Goal: Task Accomplishment & Management: Manage account settings

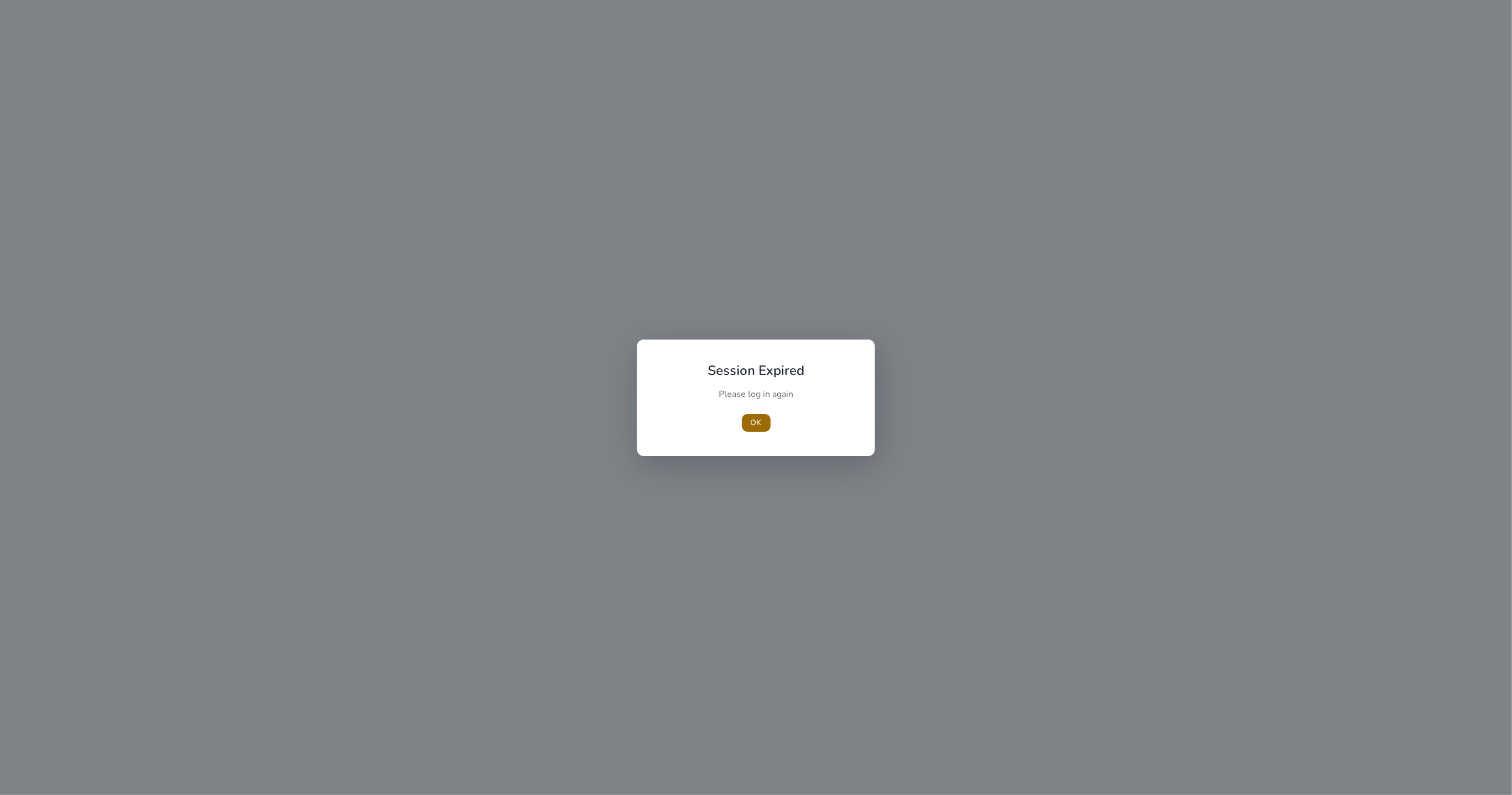
click at [745, 412] on span "button" at bounding box center [756, 422] width 28 height 26
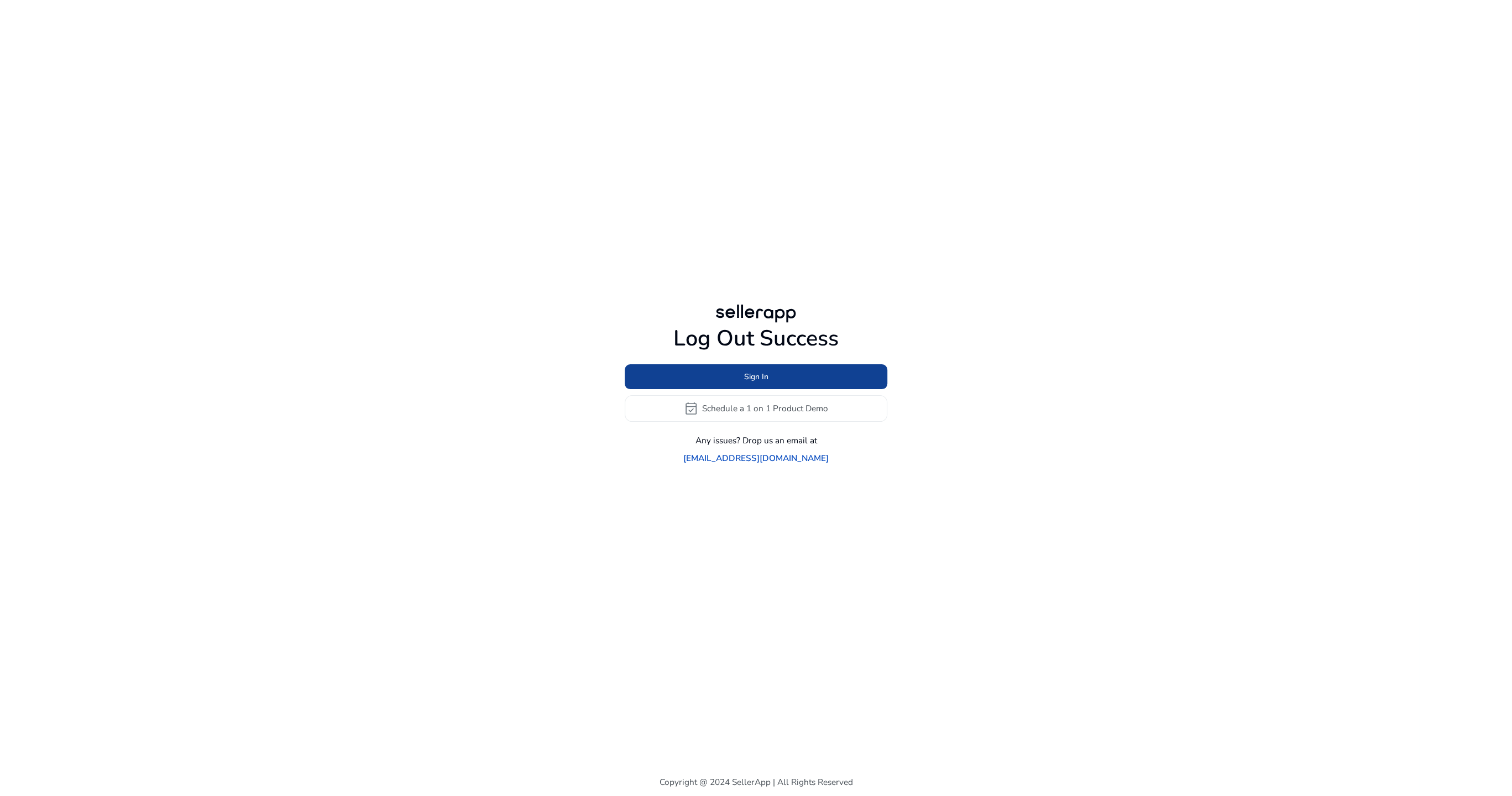
click at [791, 373] on span at bounding box center [756, 375] width 263 height 26
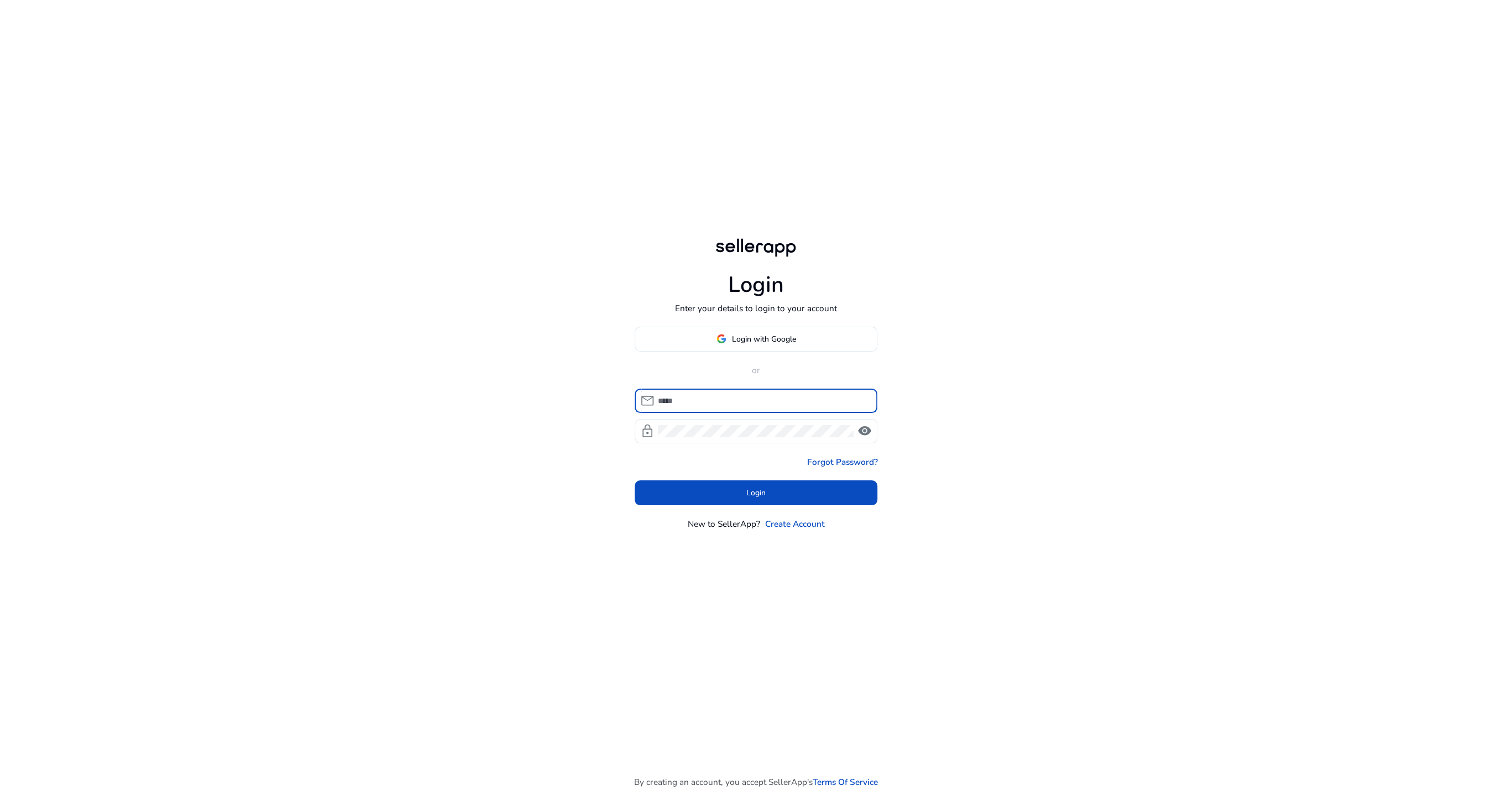
type input "**********"
click at [747, 497] on span "Login" at bounding box center [756, 493] width 20 height 12
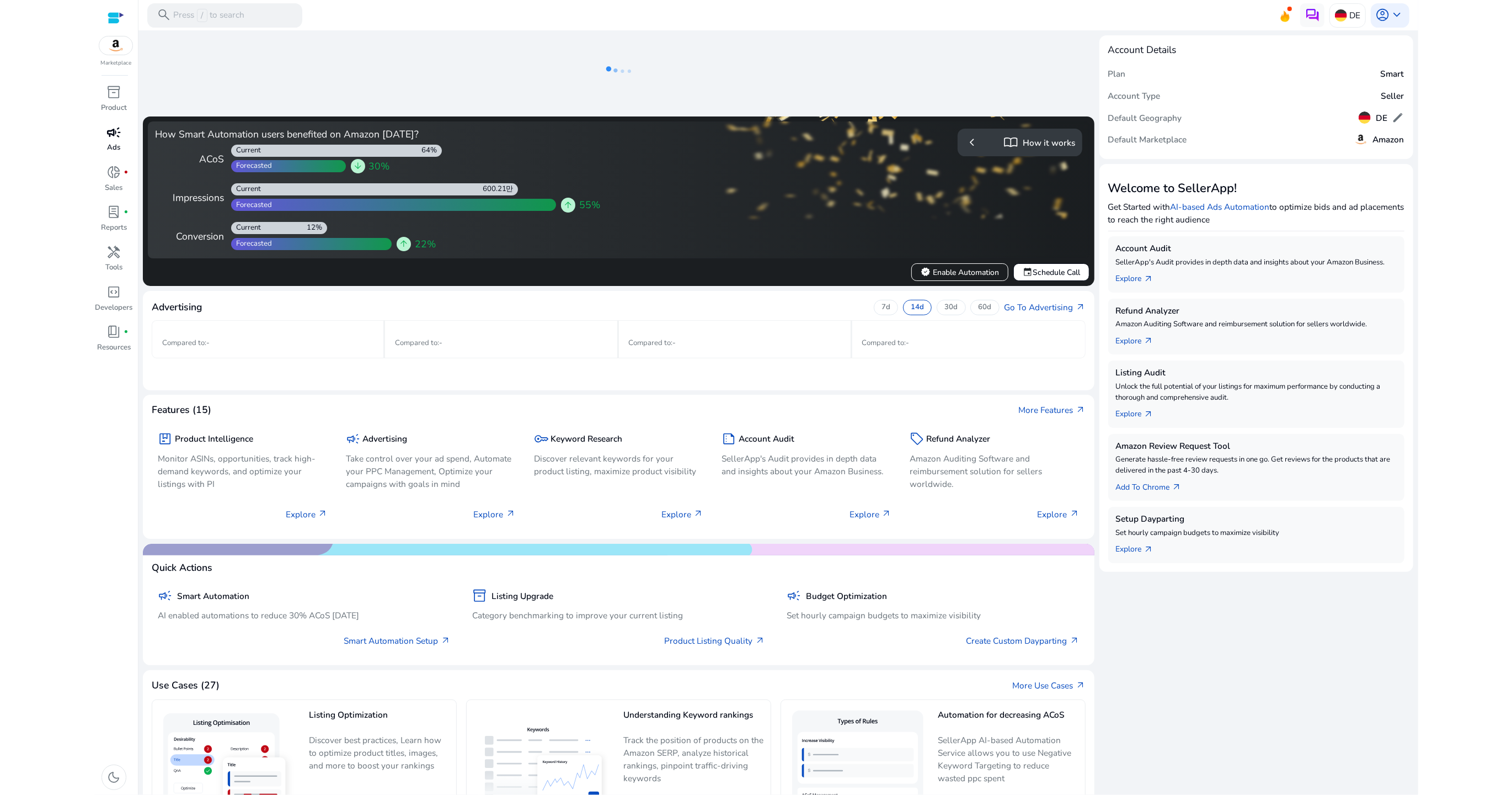
click at [110, 137] on span "campaign" at bounding box center [114, 132] width 15 height 15
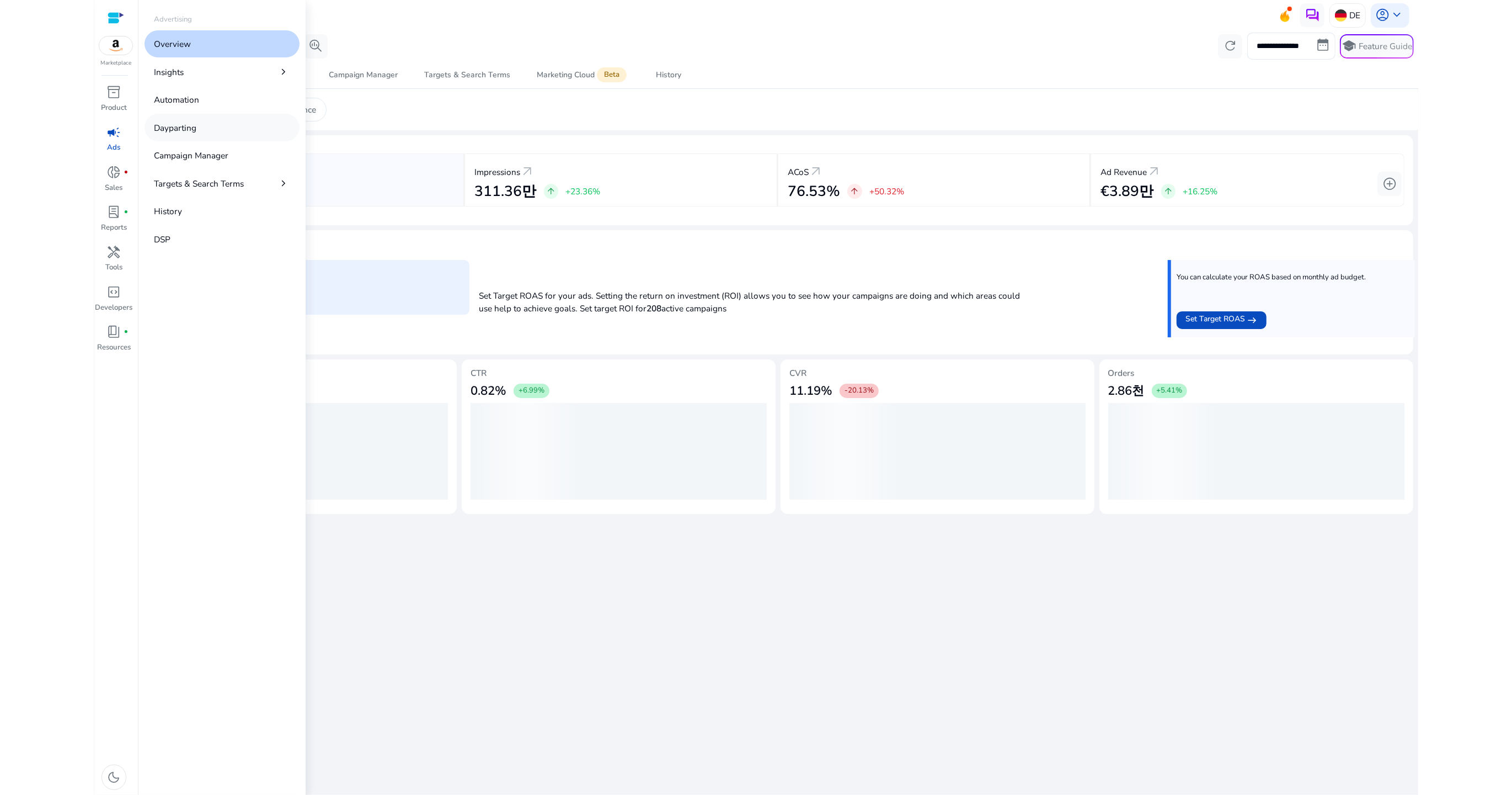
click at [215, 130] on link "Dayparting" at bounding box center [222, 127] width 156 height 27
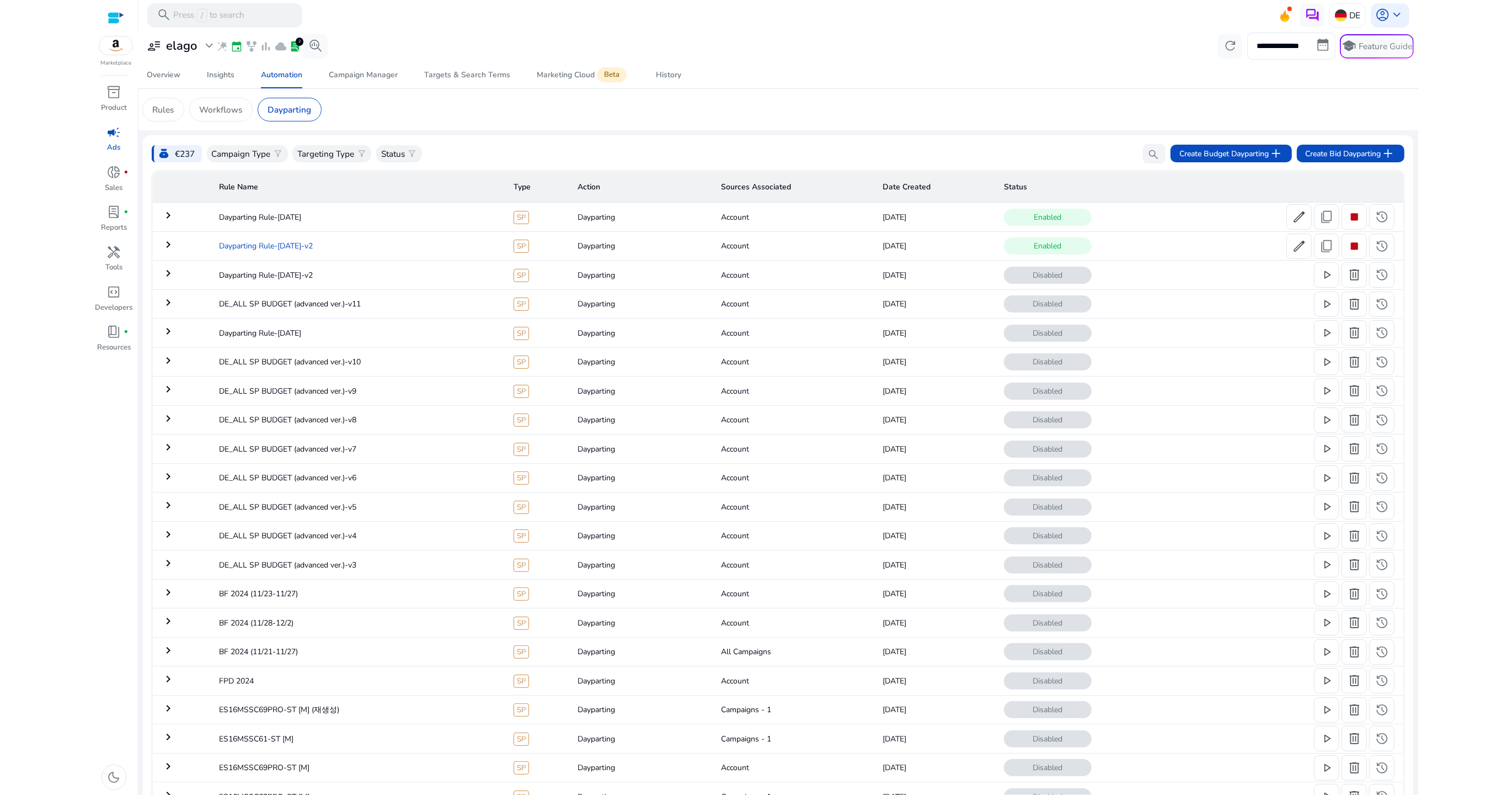
click at [412, 245] on td "Dayparting Rule-[DATE]-v2" at bounding box center [357, 245] width 295 height 28
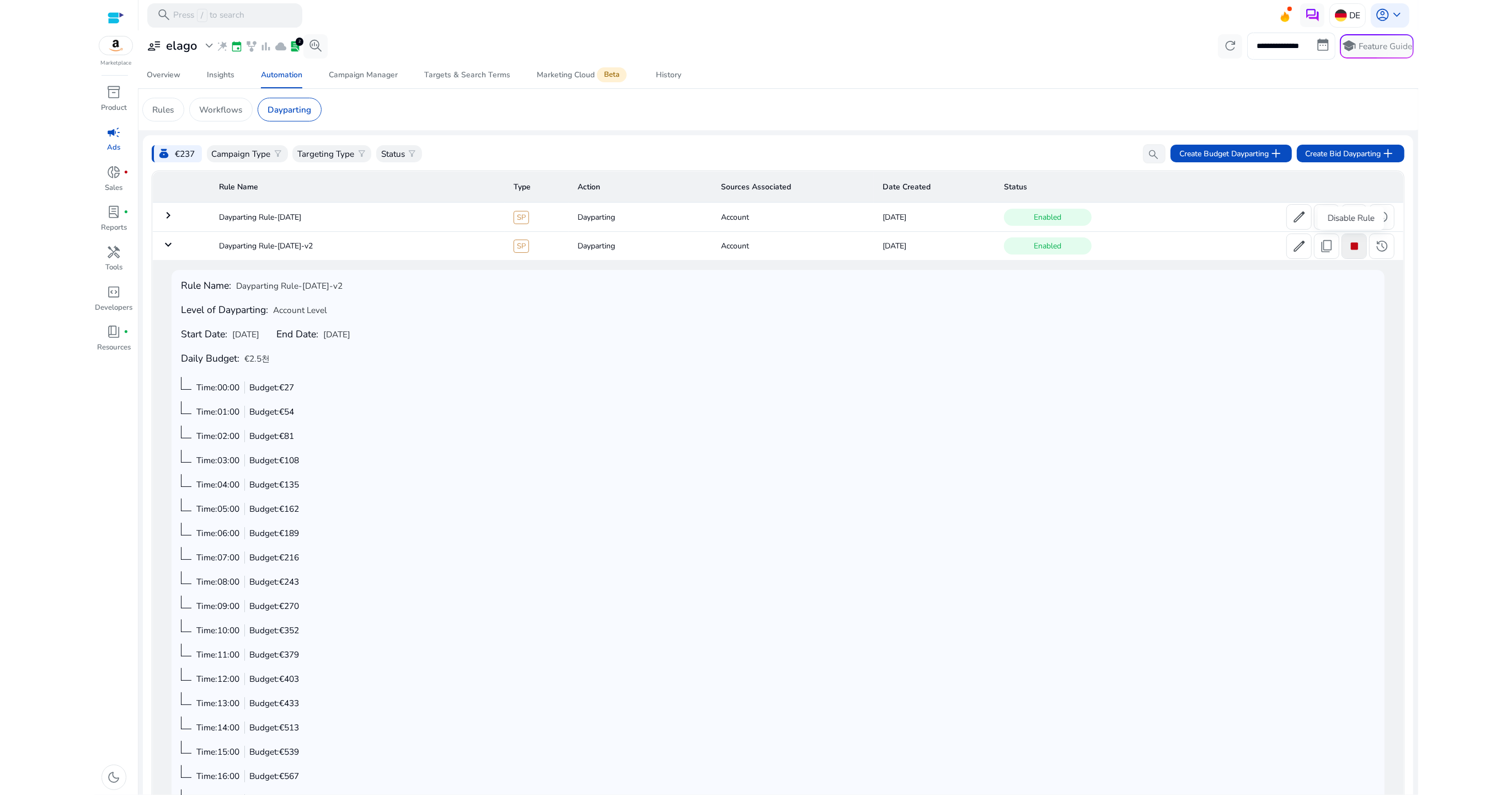
click at [1352, 246] on span "stop" at bounding box center [1354, 246] width 15 height 15
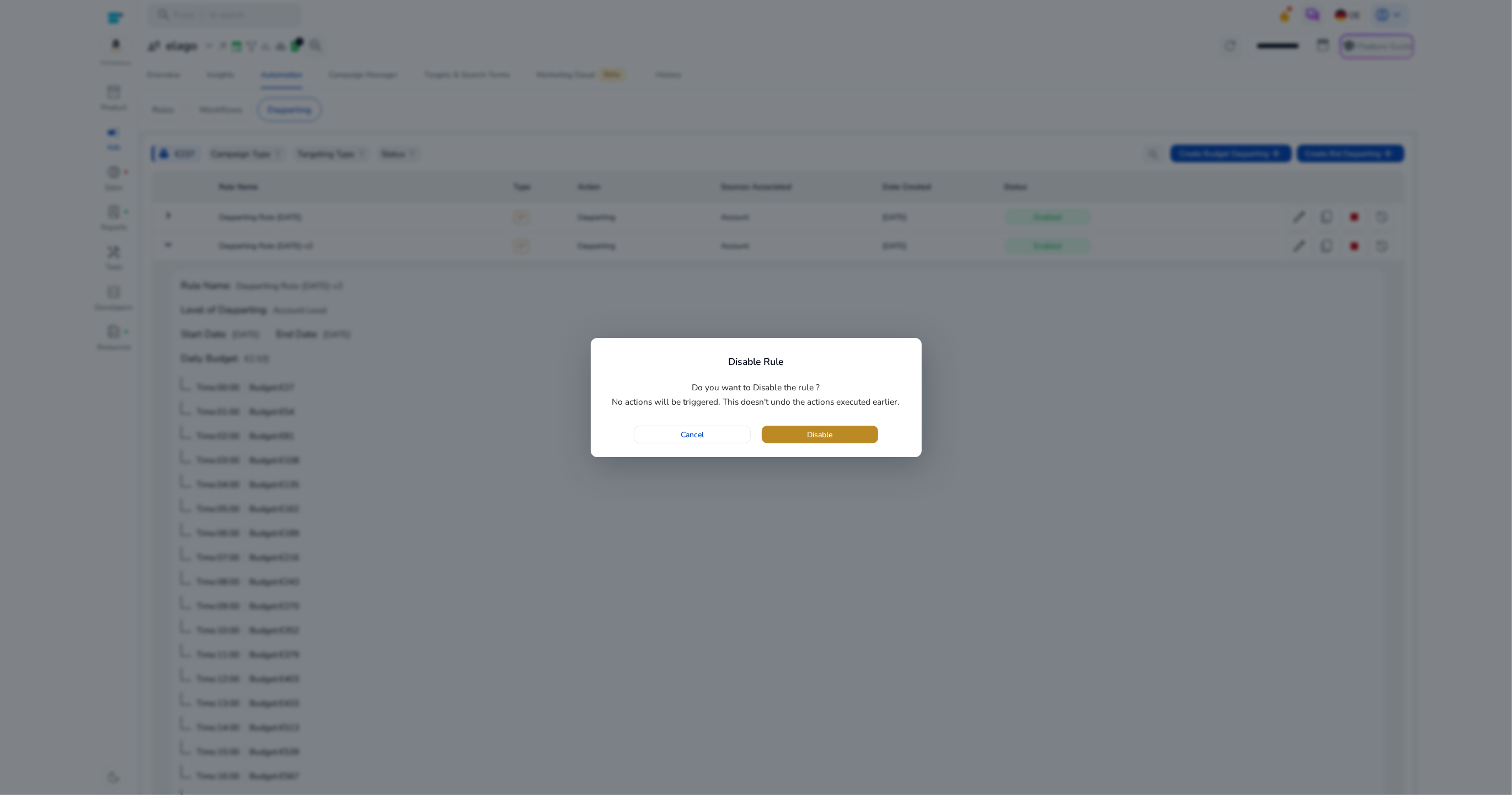
click at [839, 444] on span "button" at bounding box center [820, 434] width 116 height 26
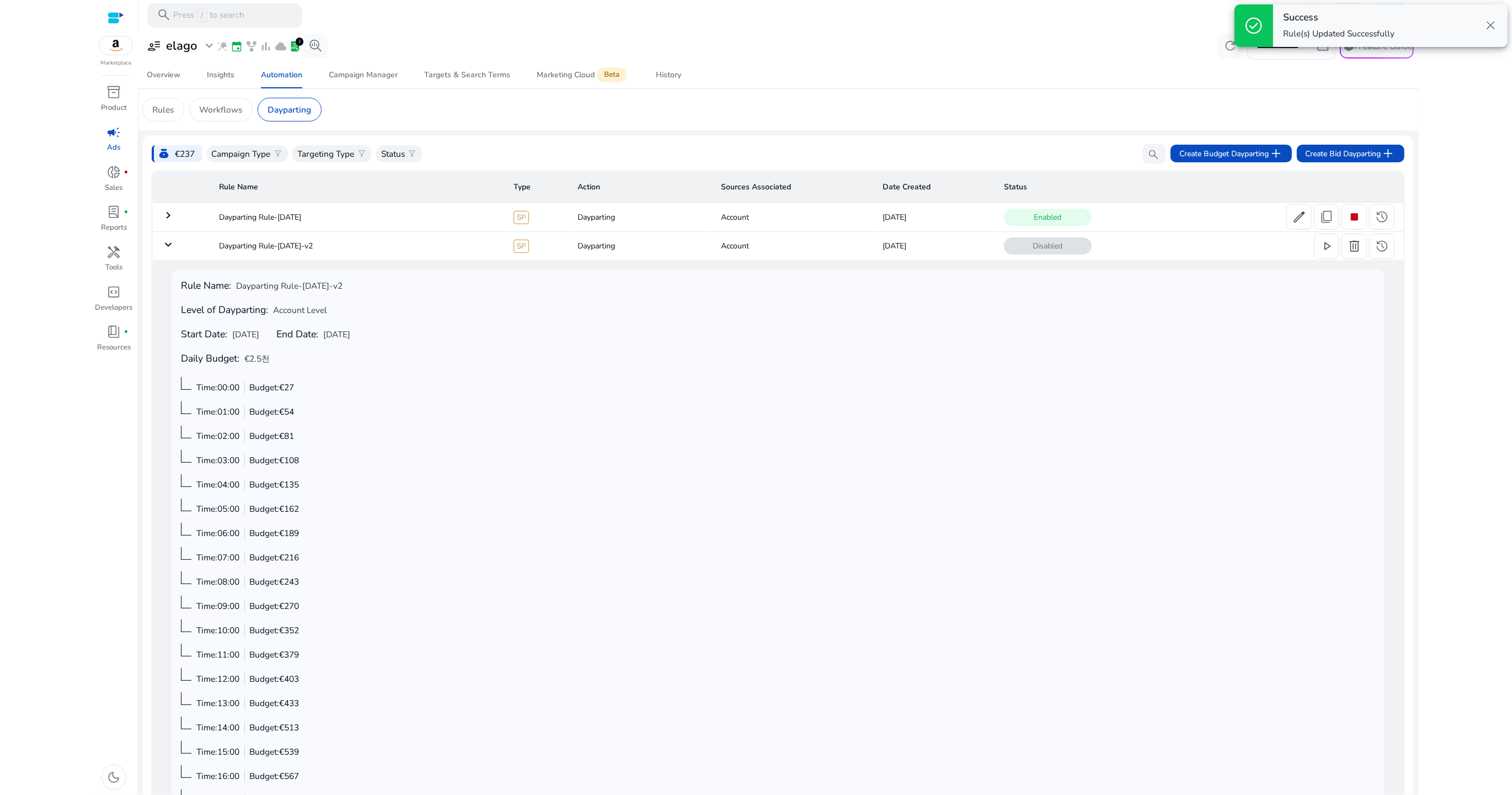
click at [168, 215] on mat-icon "keyboard_arrow_right" at bounding box center [168, 215] width 14 height 14
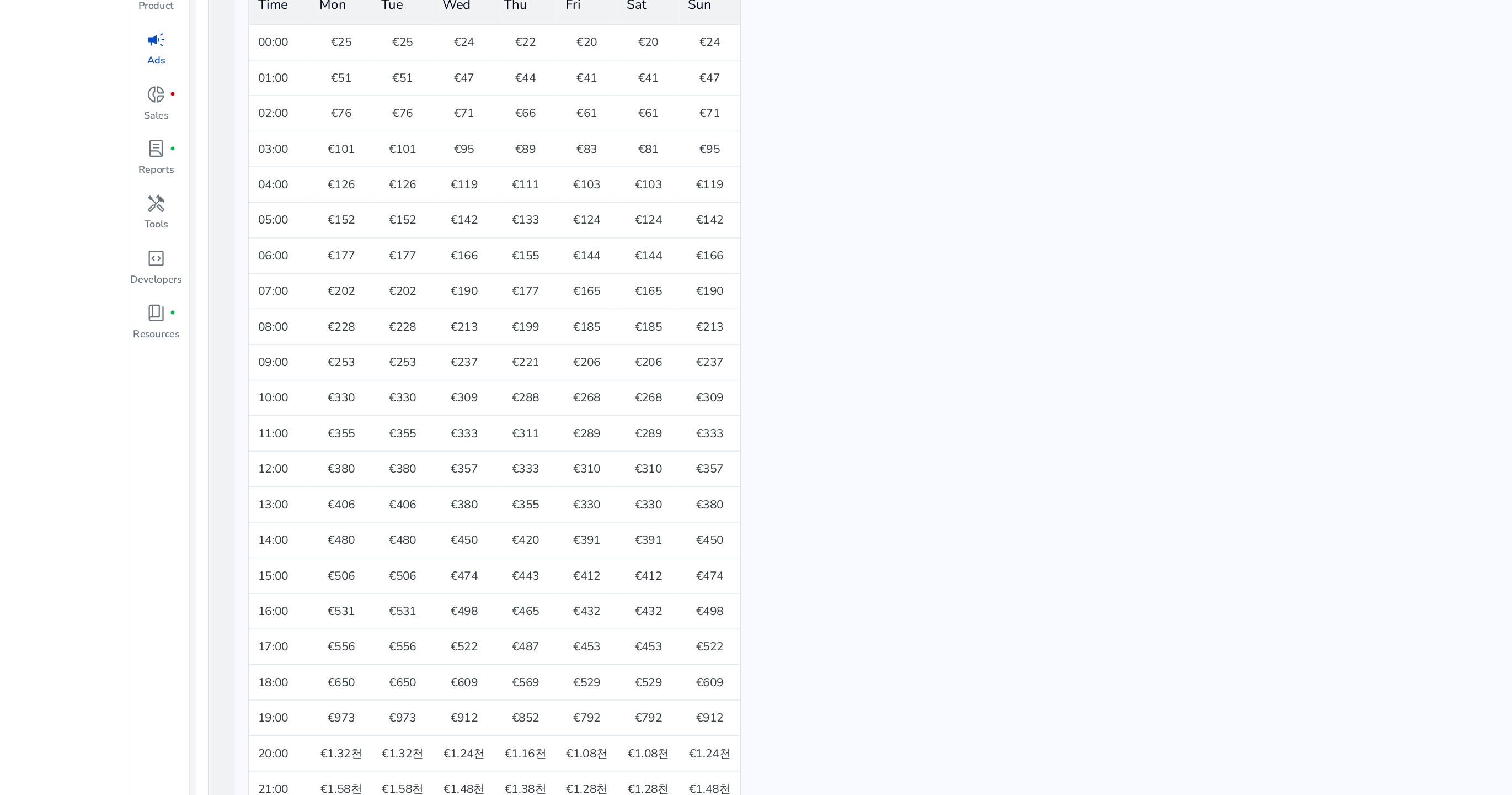
scroll to position [304, 0]
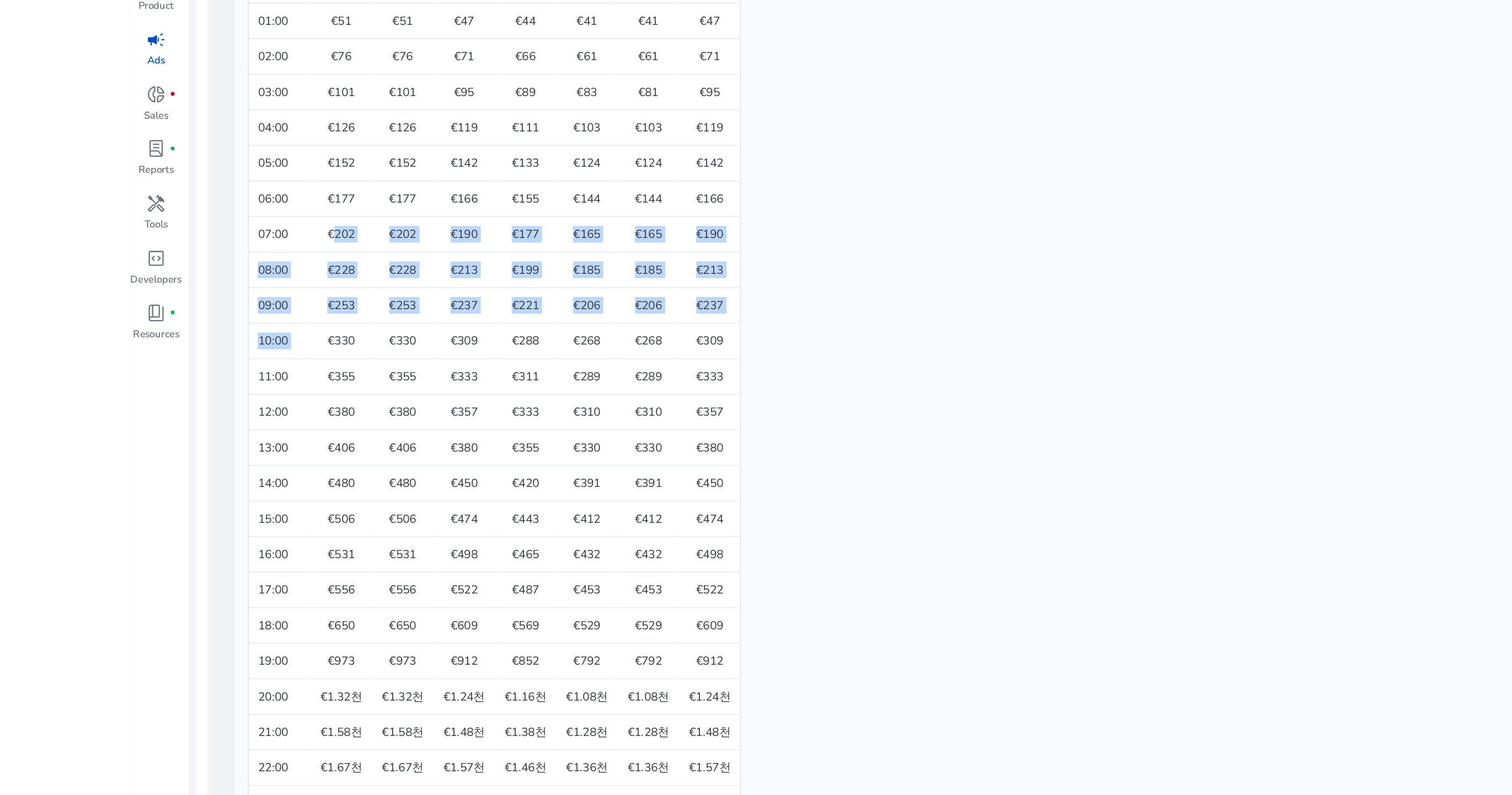
drag, startPoint x: 250, startPoint y: 337, endPoint x: 250, endPoint y: 261, distance: 76.0
click at [250, 261] on tbody "00:00 €25 €25 €24 €22 €20 €20 €24 01:00 €51 €51 €47 €44 €41 €41 €47 02:00 €76 €…" at bounding box center [360, 391] width 358 height 623
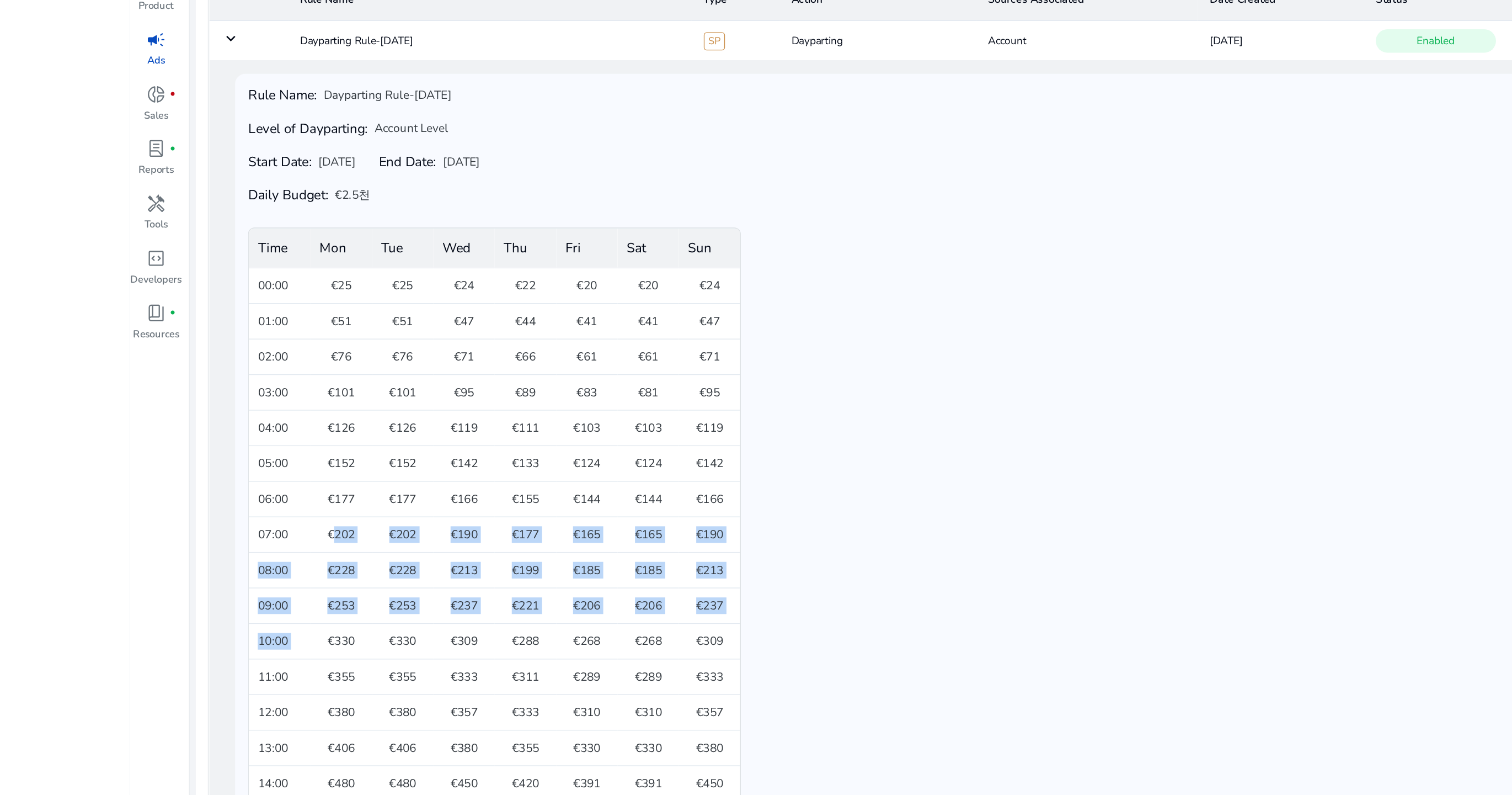
scroll to position [50, 0]
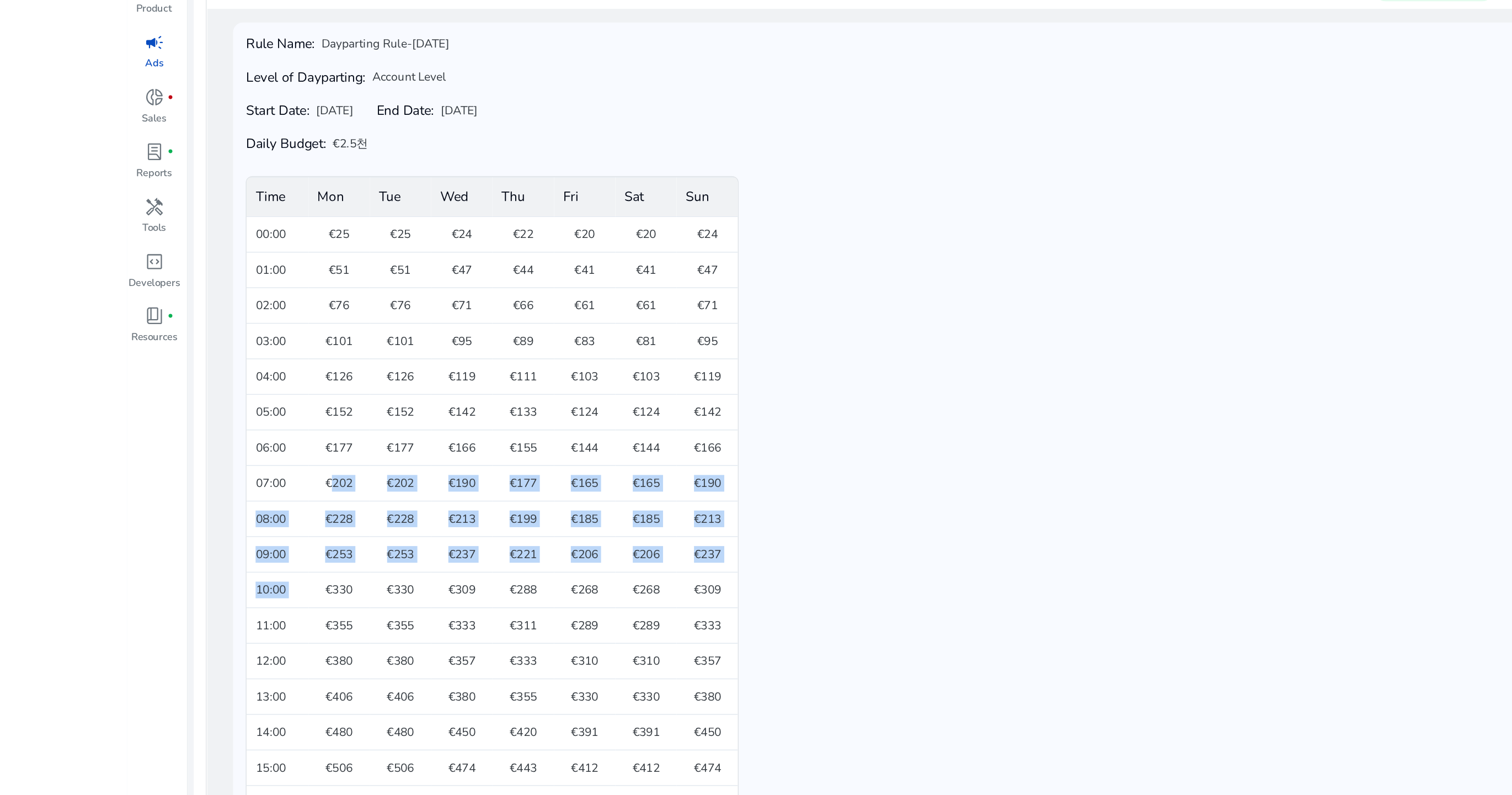
click at [263, 492] on td "€253" at bounding box center [250, 505] width 45 height 25
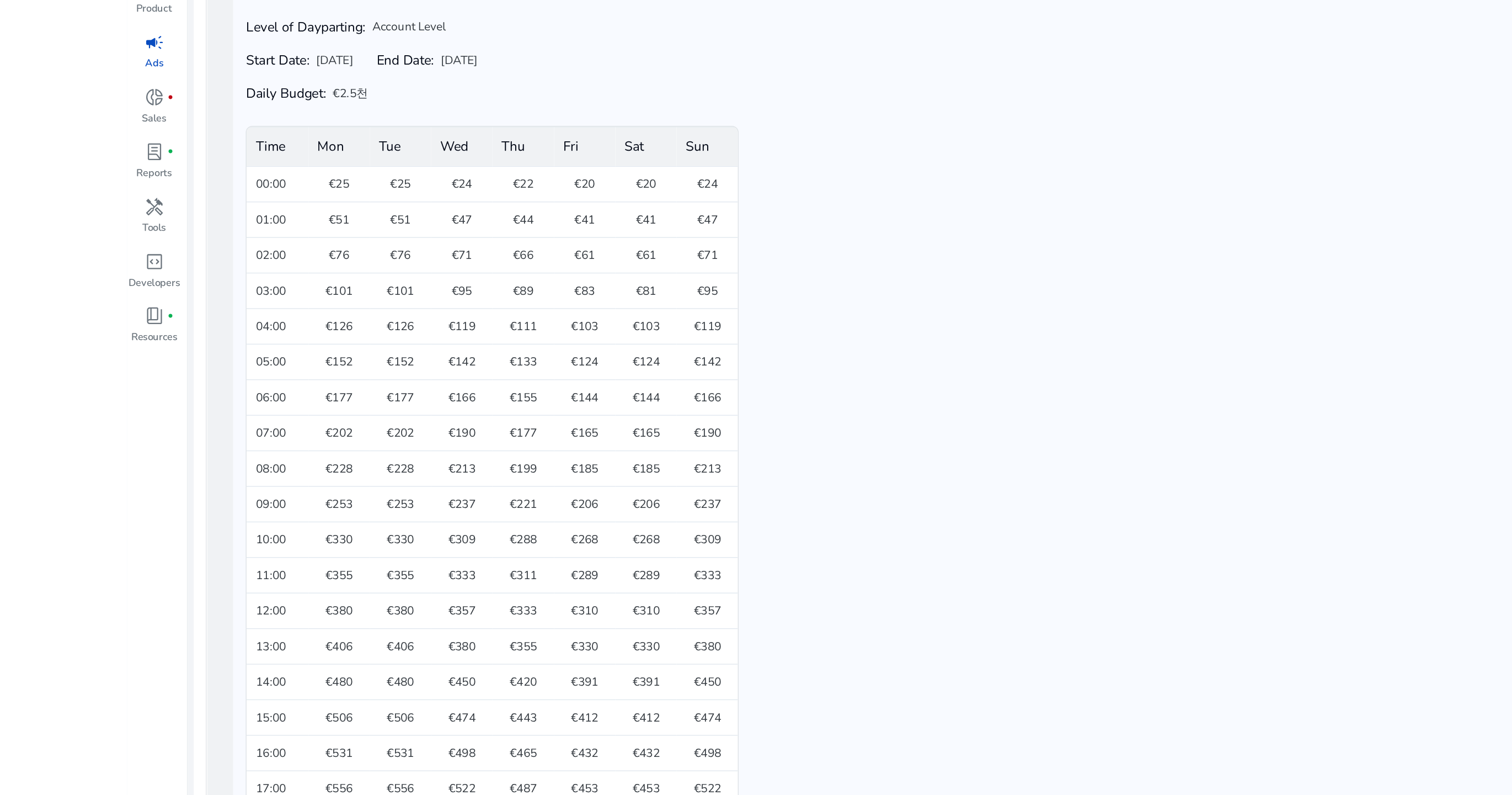
scroll to position [159, 0]
drag, startPoint x: 237, startPoint y: 453, endPoint x: 248, endPoint y: 442, distance: 15.6
click at [248, 442] on td "€228" at bounding box center [250, 444] width 45 height 25
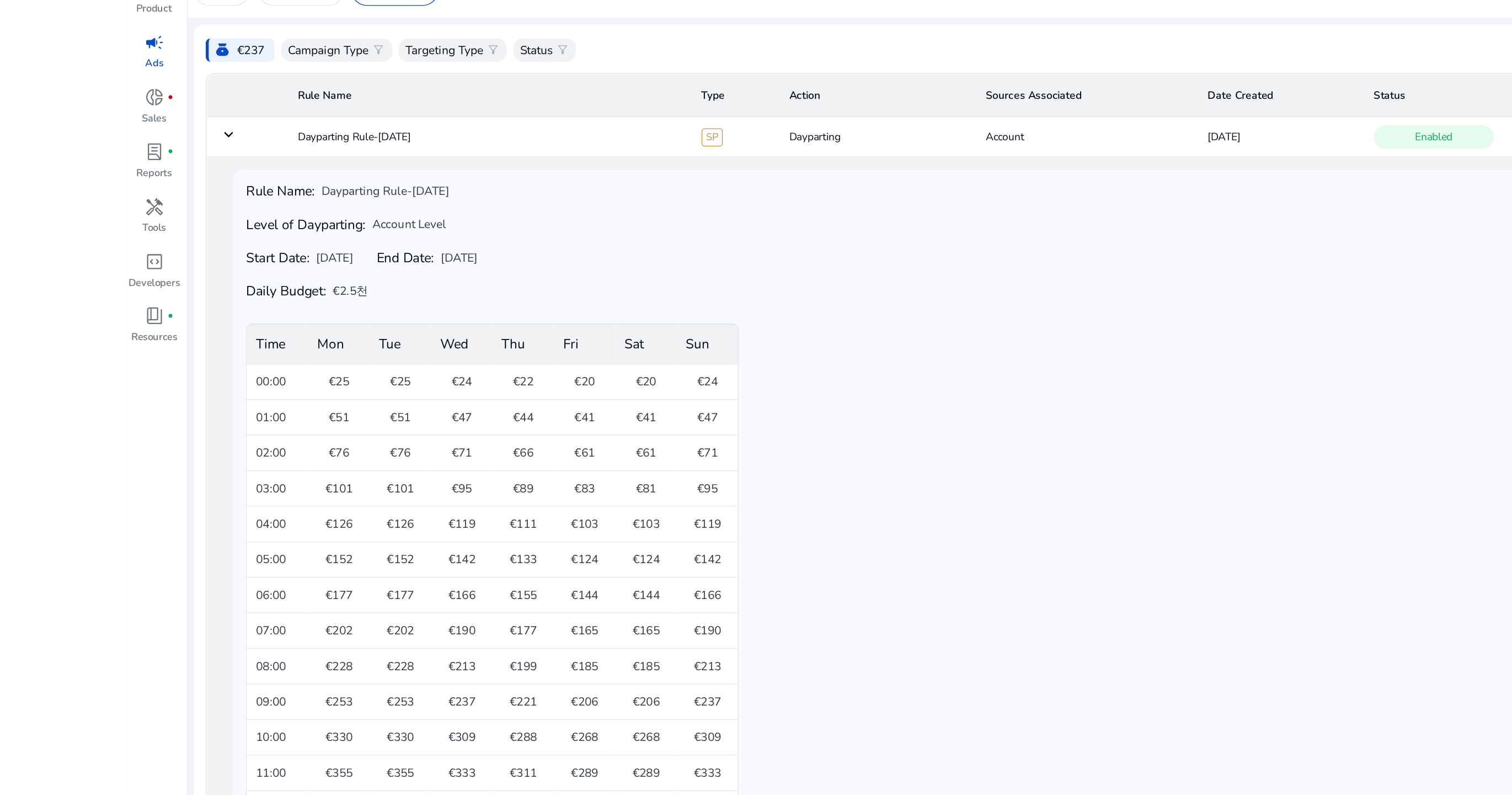
scroll to position [0, 0]
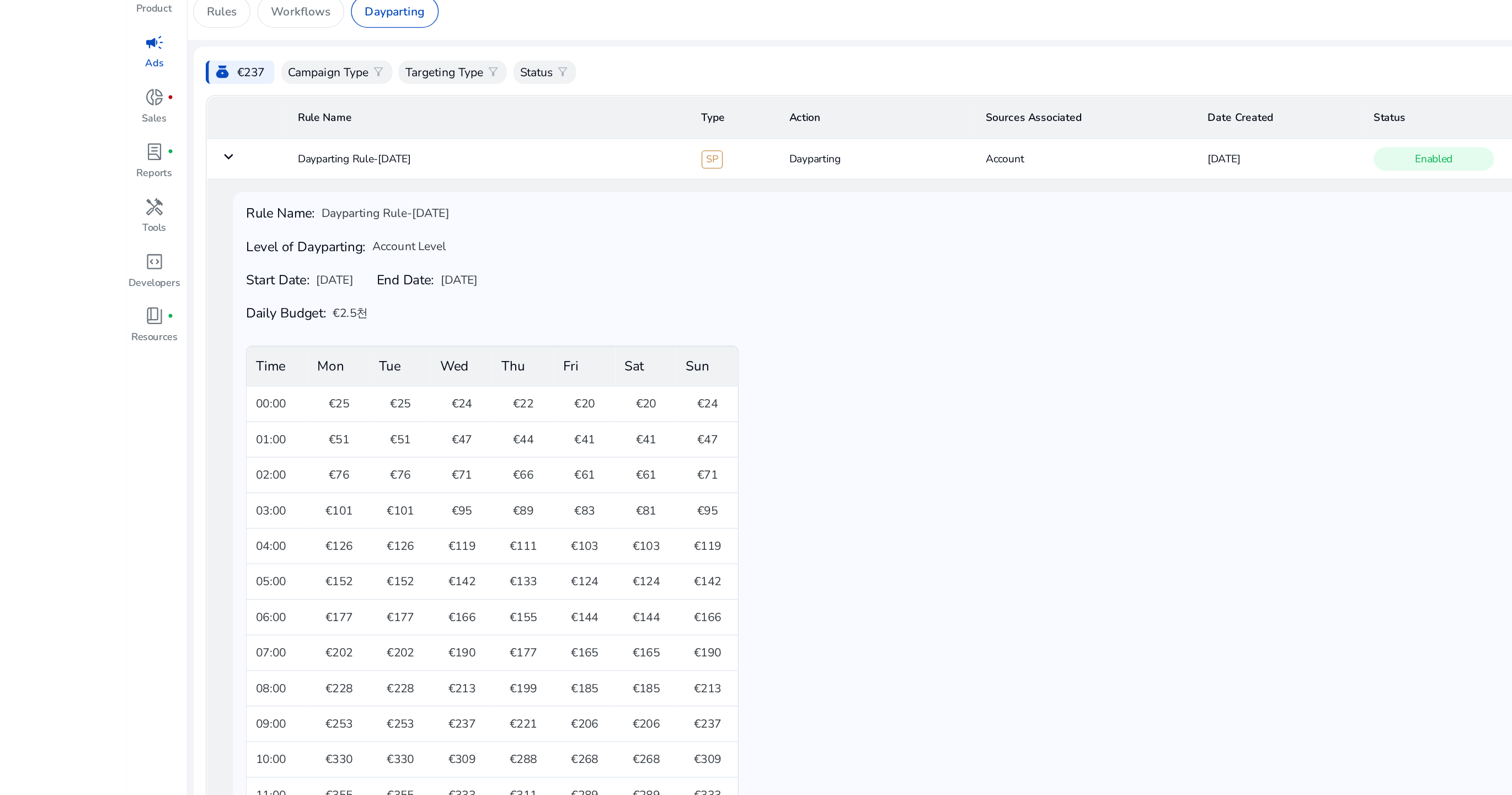
click at [167, 219] on mat-icon "keyboard_arrow_down" at bounding box center [168, 215] width 14 height 14
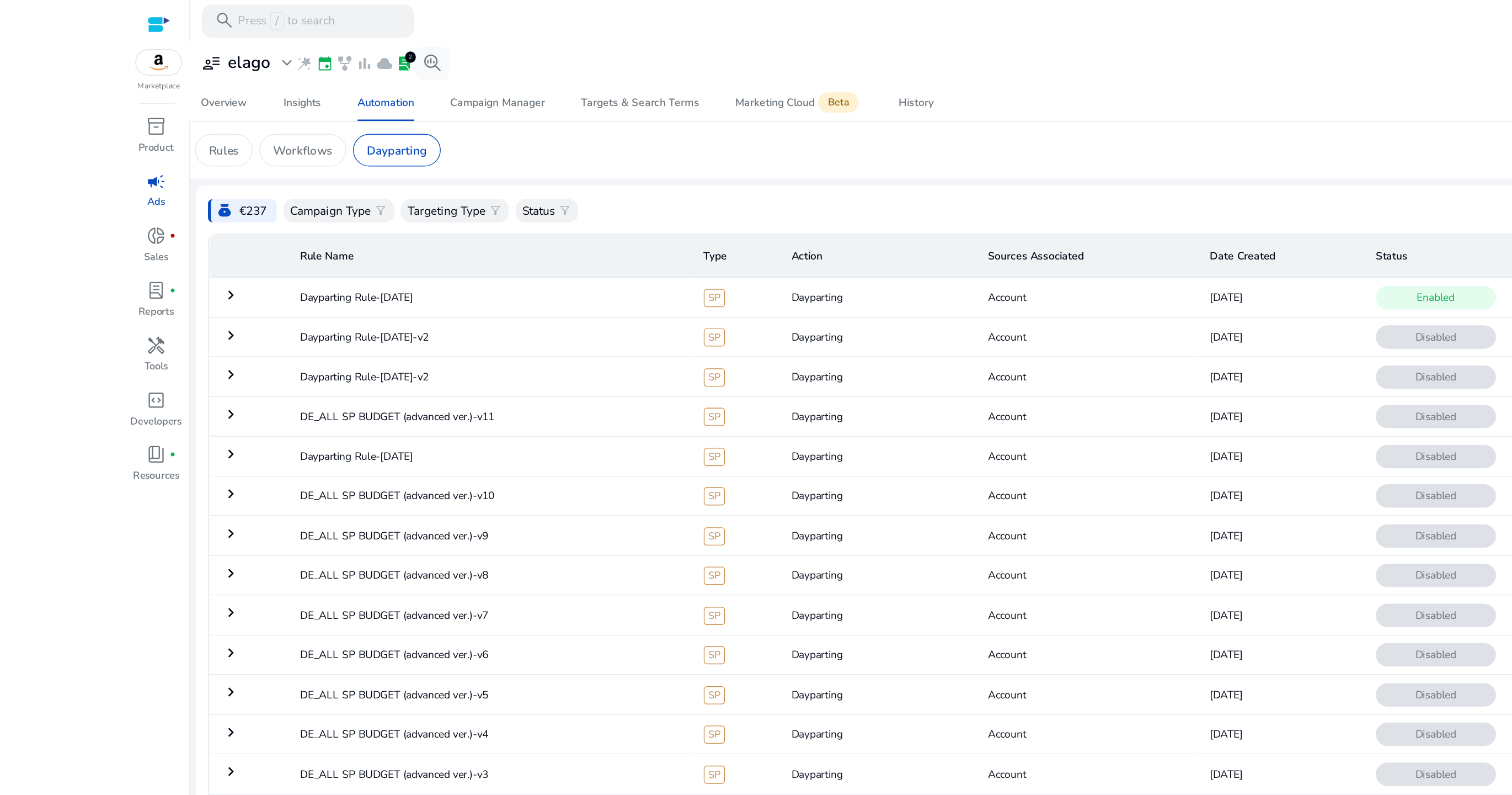
click at [167, 233] on td "keyboard_arrow_right" at bounding box center [181, 245] width 58 height 28
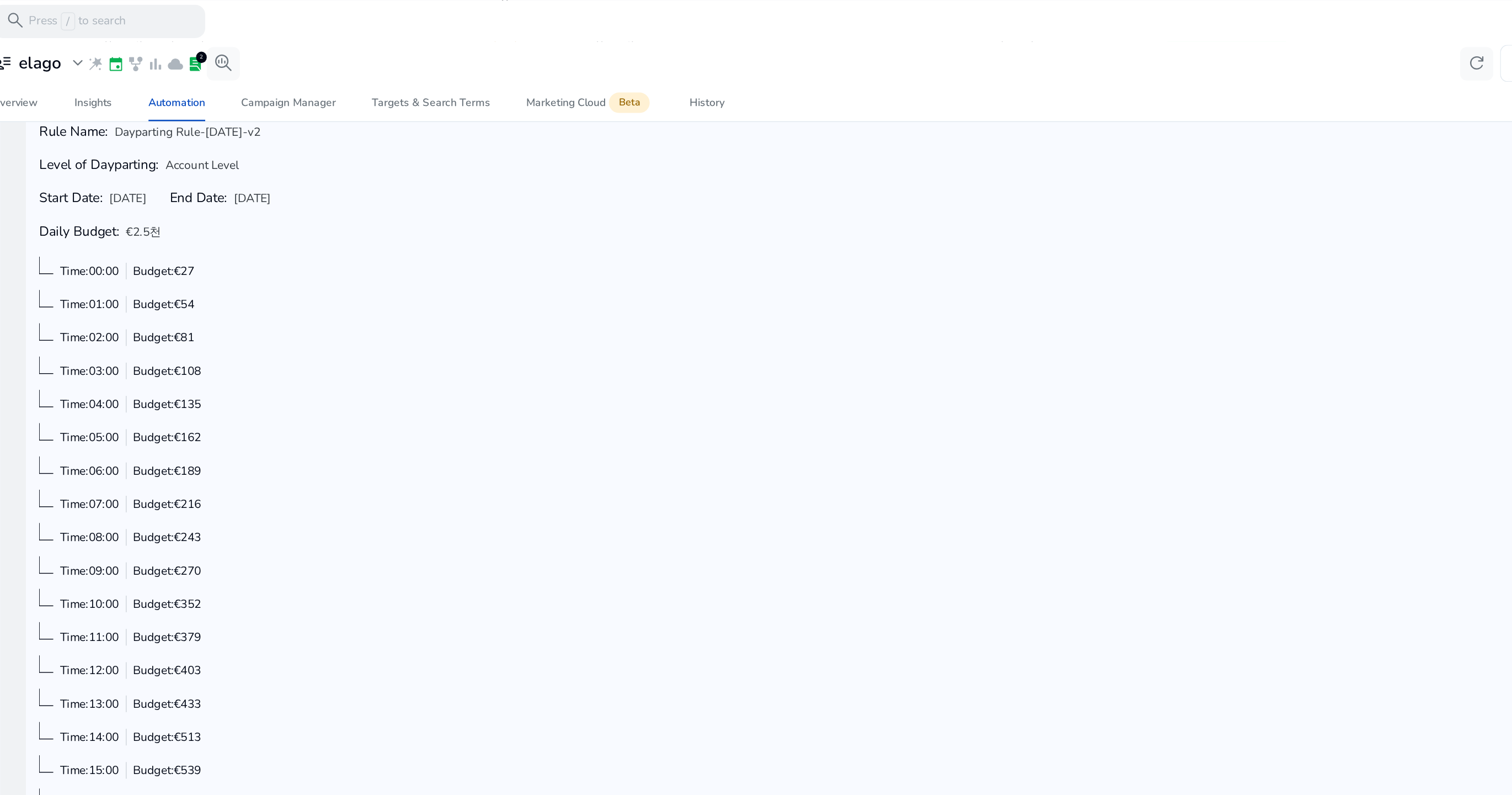
scroll to position [187, 0]
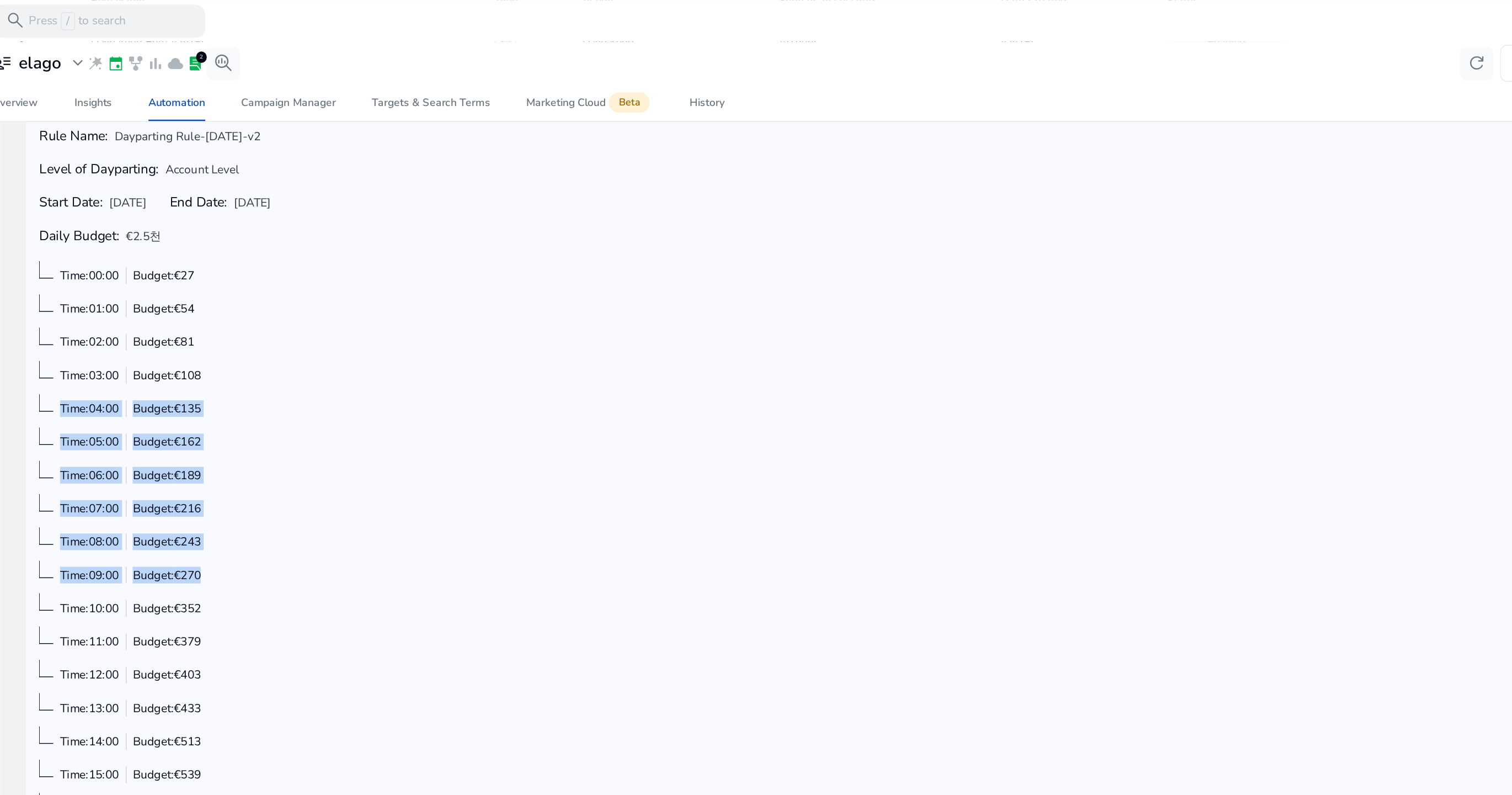
drag, startPoint x: 299, startPoint y: 421, endPoint x: 298, endPoint y: 275, distance: 146.0
click at [298, 275] on div "Time:00:00 Budget: €27 Time:01:00 Budget: €54 Time:02:00 Budget: €81 Time:03:00…" at bounding box center [245, 478] width 128 height 575
click at [309, 327] on div "Time:05:00 Budget: €162" at bounding box center [245, 320] width 128 height 17
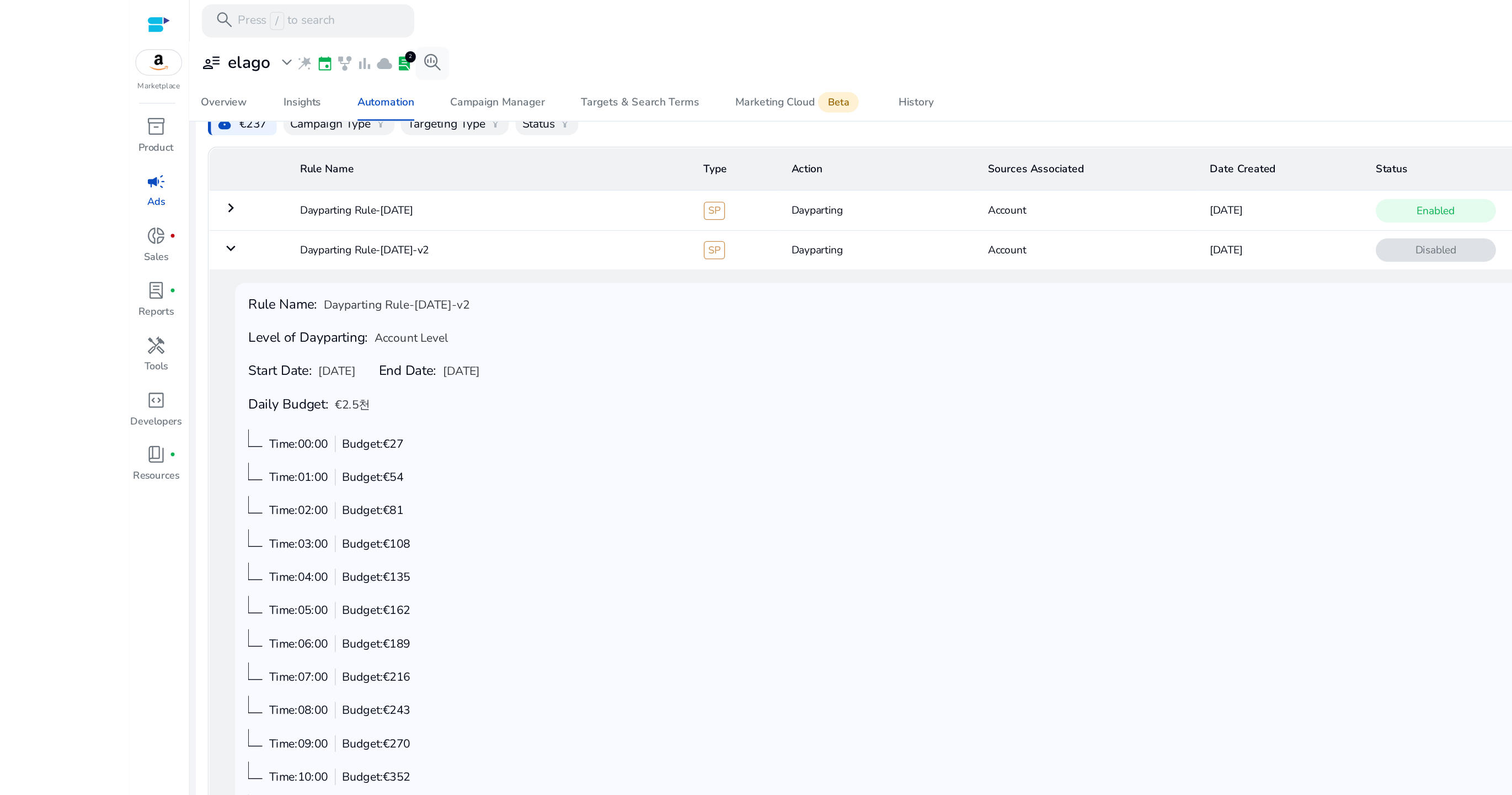
scroll to position [35, 0]
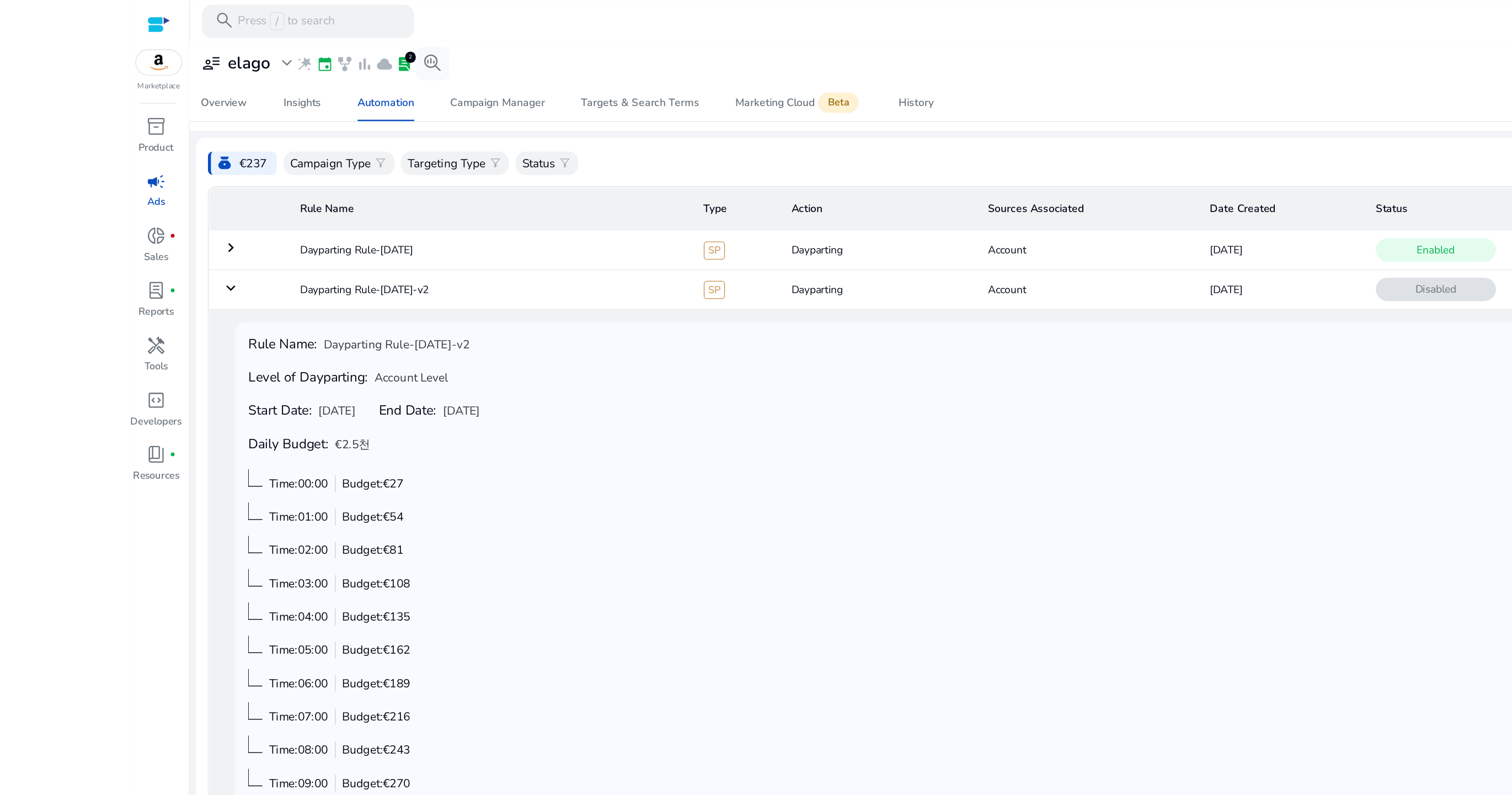
click at [165, 206] on mat-icon "keyboard_arrow_down" at bounding box center [168, 210] width 14 height 14
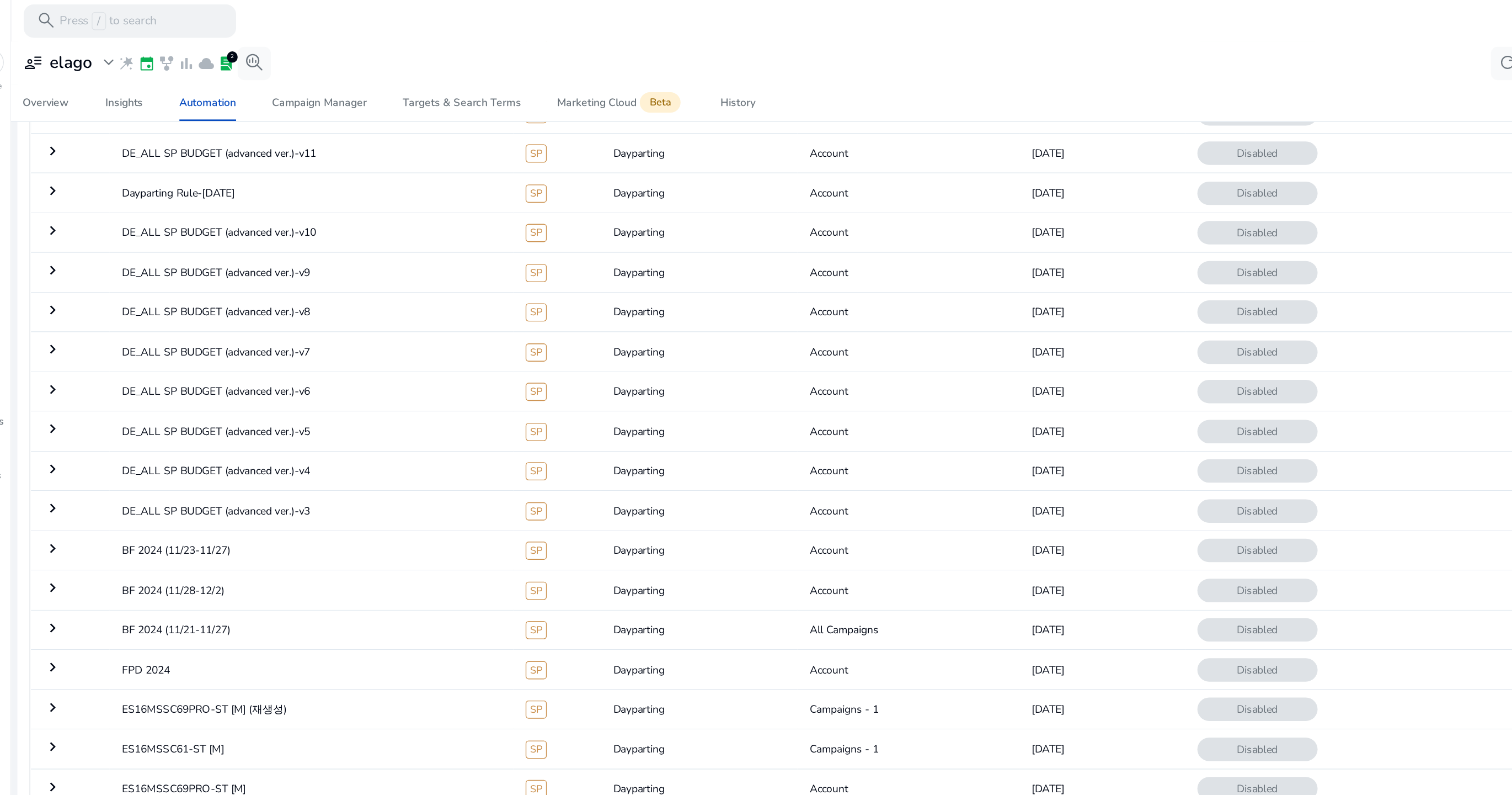
click at [301, 182] on tbody "keyboard_arrow_right Dayparting Rule-[DATE] SP Dayparting Account [DATE] Enable…" at bounding box center [778, 648] width 1251 height 1275
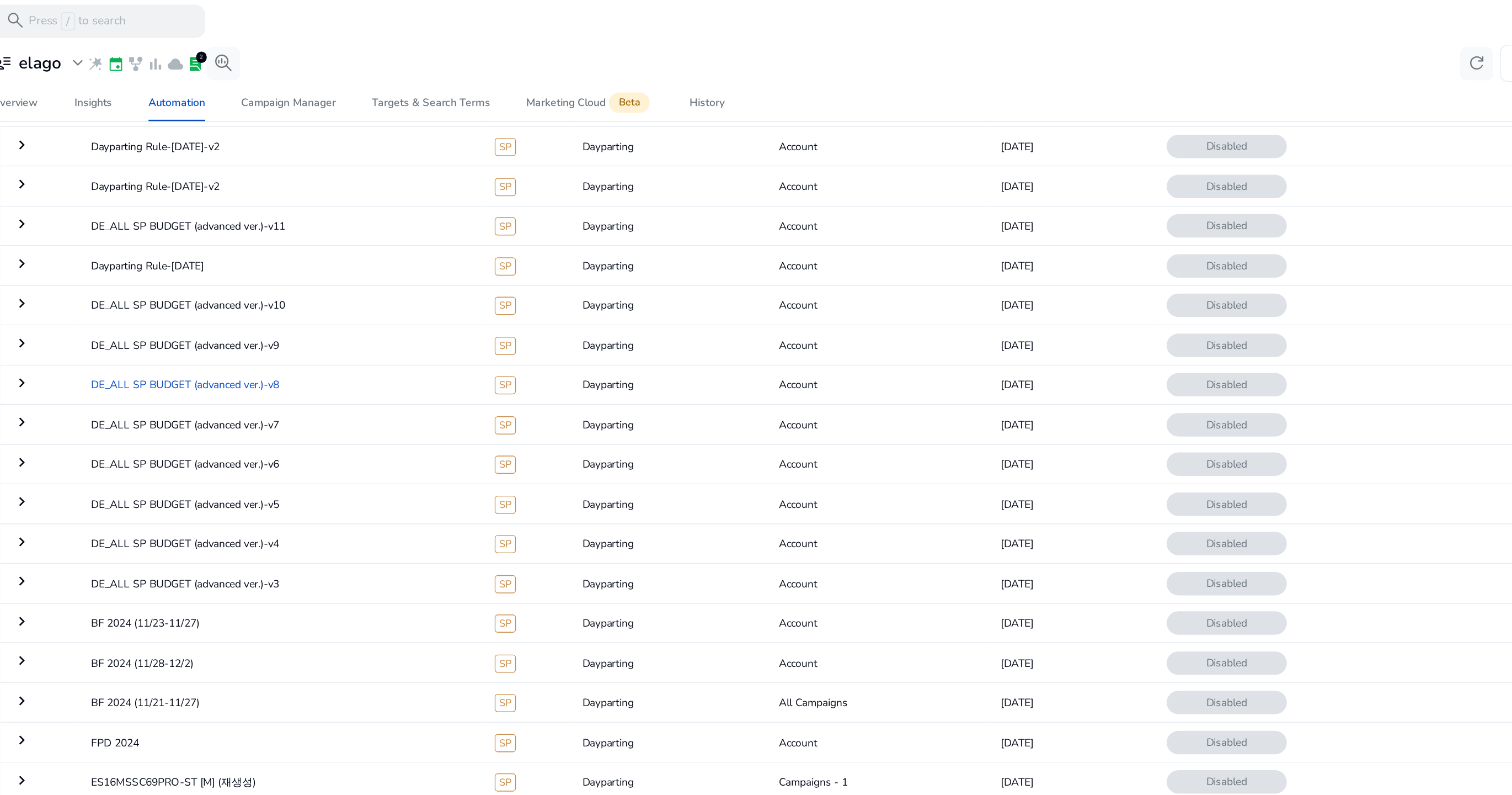
scroll to position [54, 0]
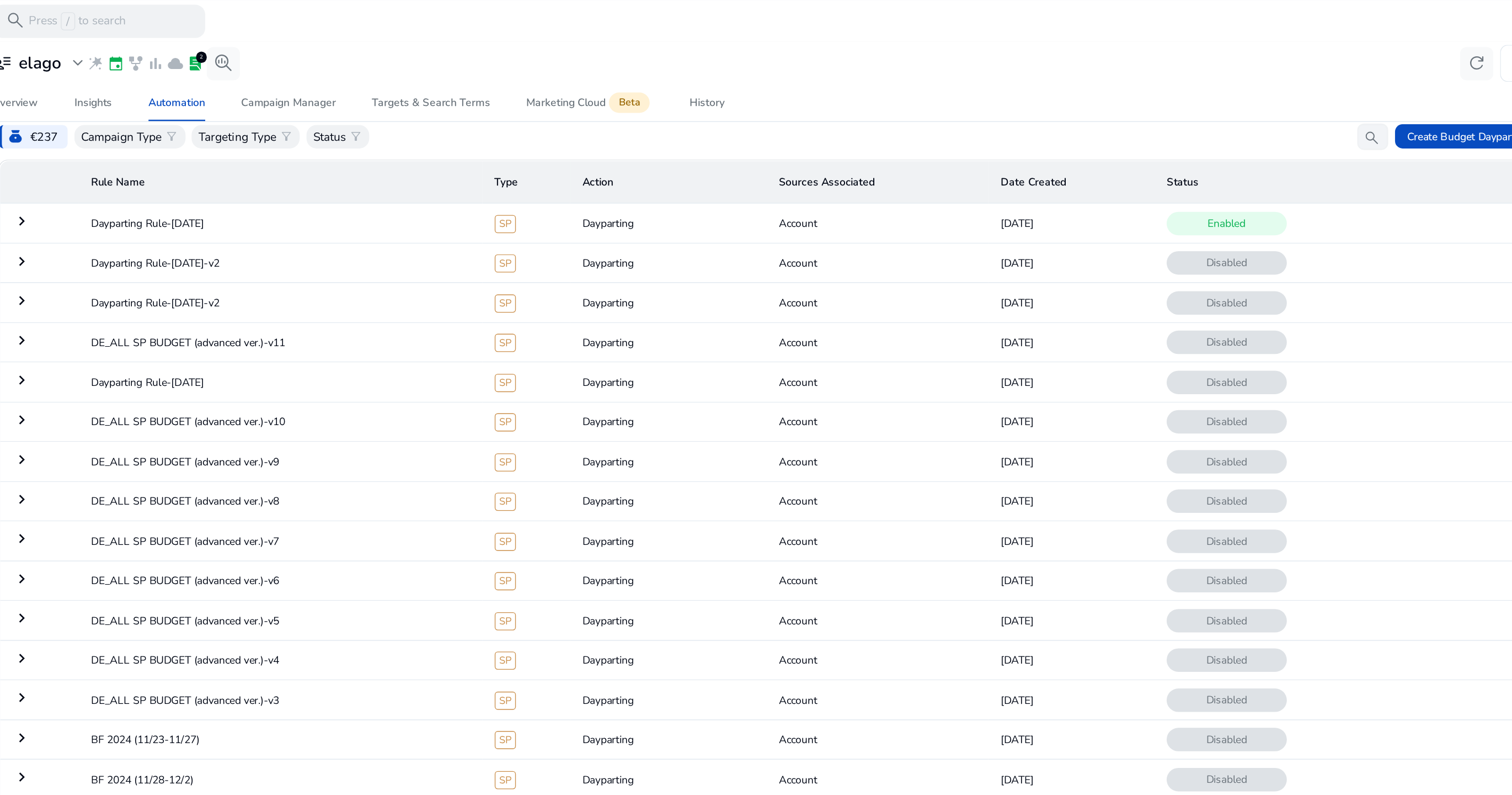
click at [178, 166] on td "keyboard_arrow_right" at bounding box center [181, 163] width 58 height 28
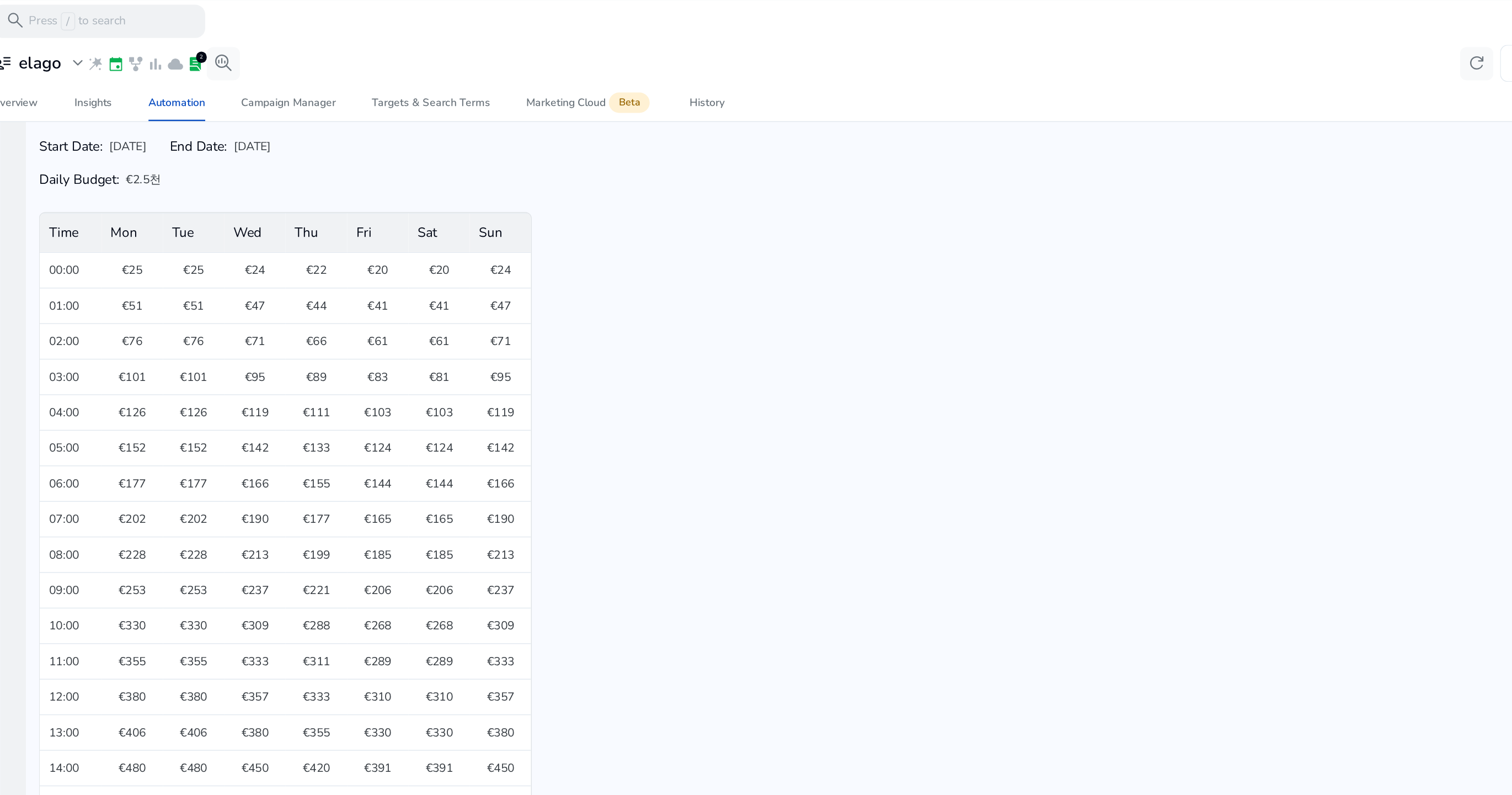
scroll to position [203, 0]
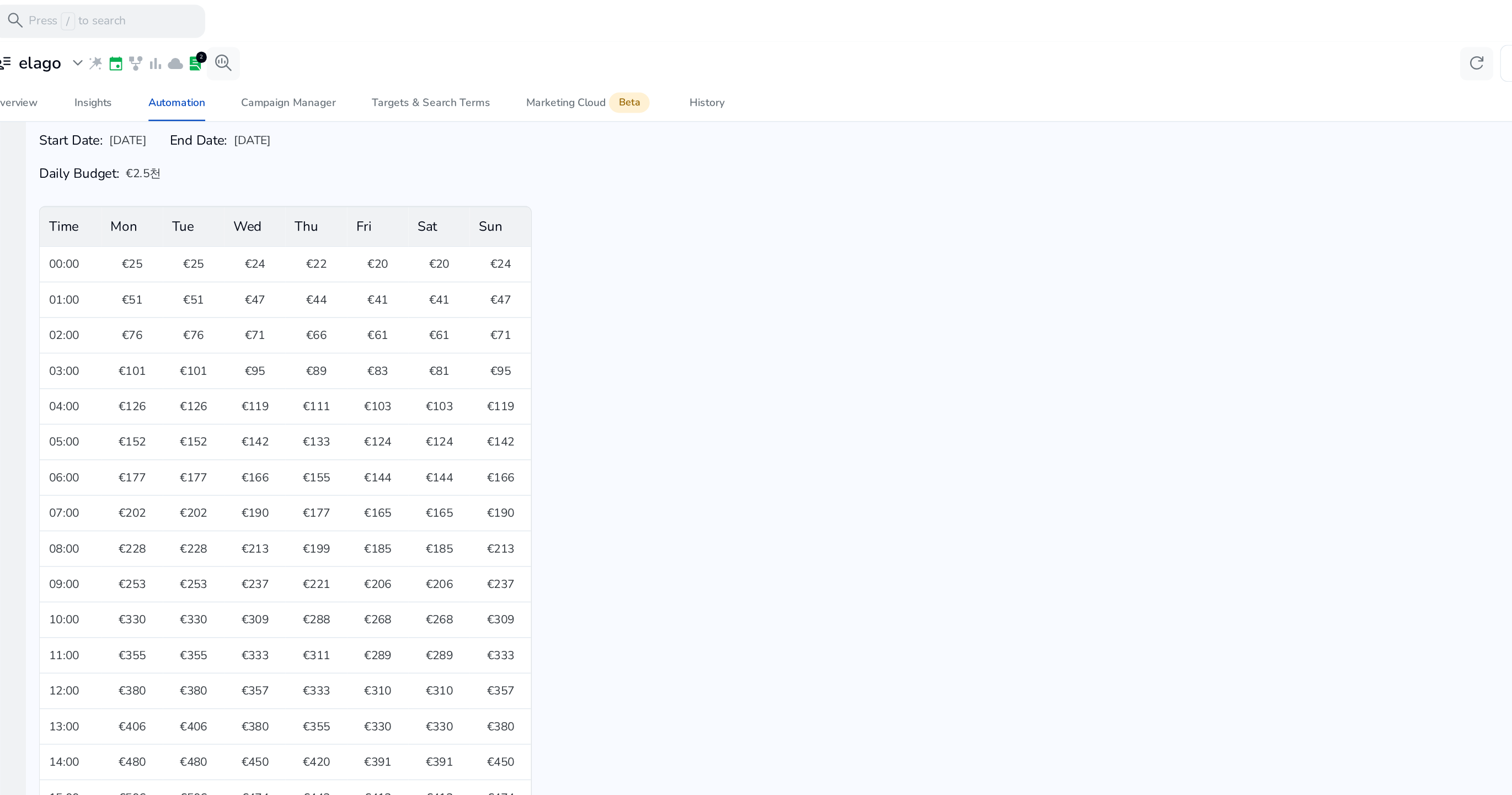
drag, startPoint x: 528, startPoint y: 430, endPoint x: 502, endPoint y: 430, distance: 26.0
click at [502, 430] on span "€237" at bounding box center [518, 426] width 31 height 12
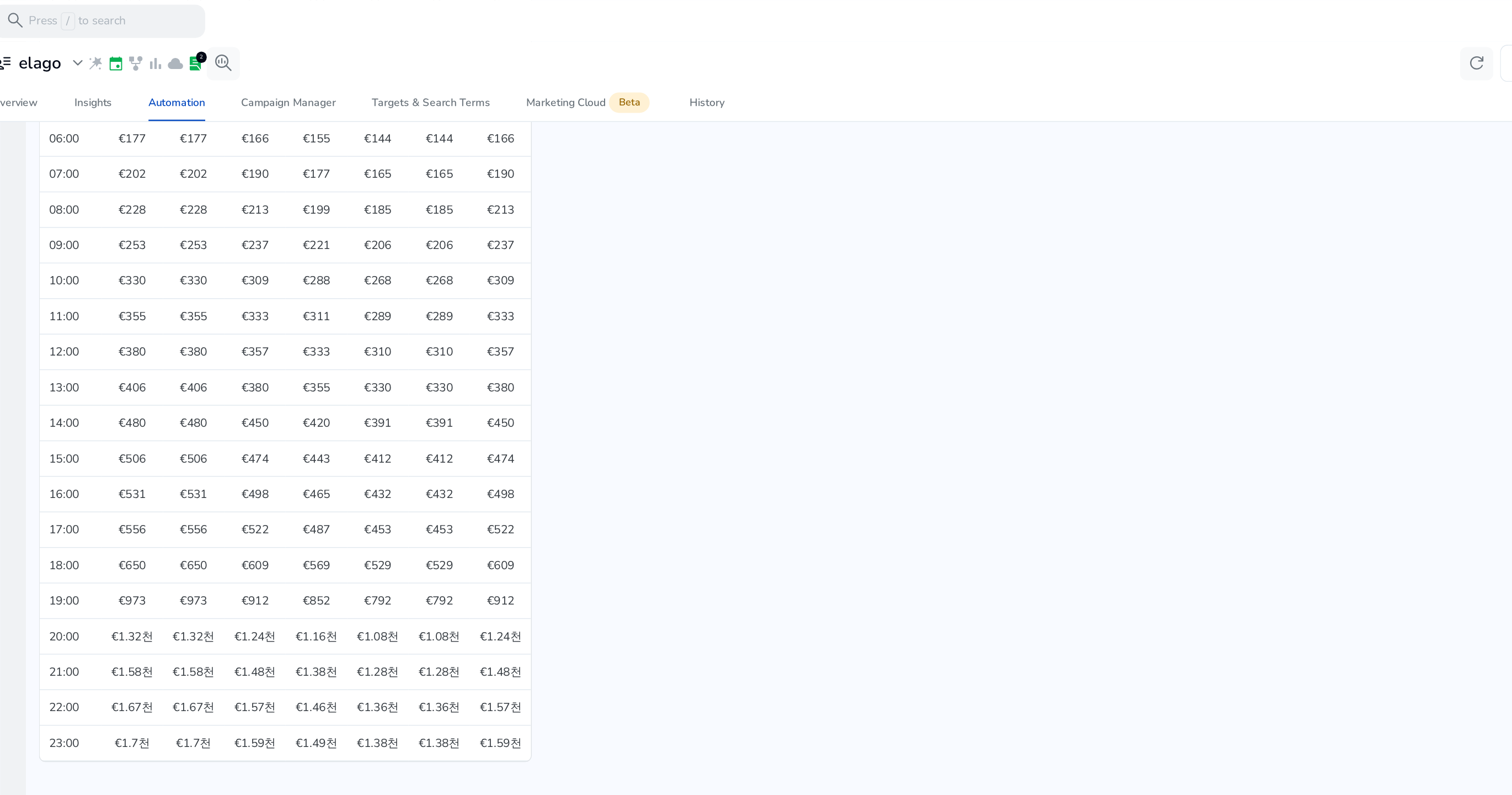
scroll to position [485, 0]
